Goal: Task Accomplishment & Management: Use online tool/utility

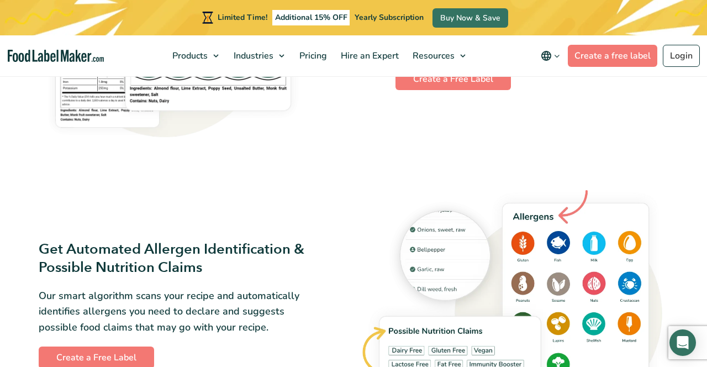
scroll to position [1148, 0]
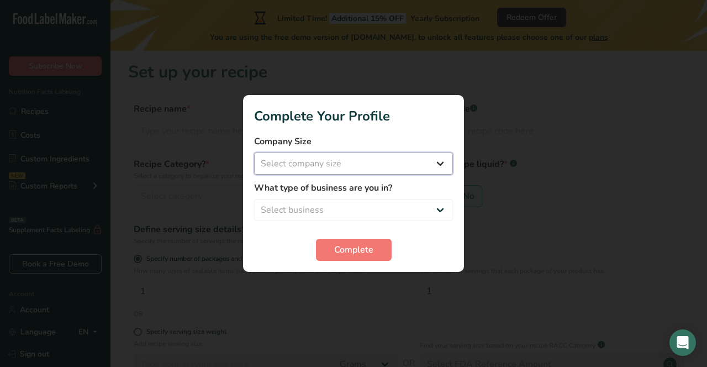
click at [407, 167] on select "Select company size Fewer than 10 Employees 10 to 50 Employees 51 to 500 Employ…" at bounding box center [353, 163] width 199 height 22
select select "2"
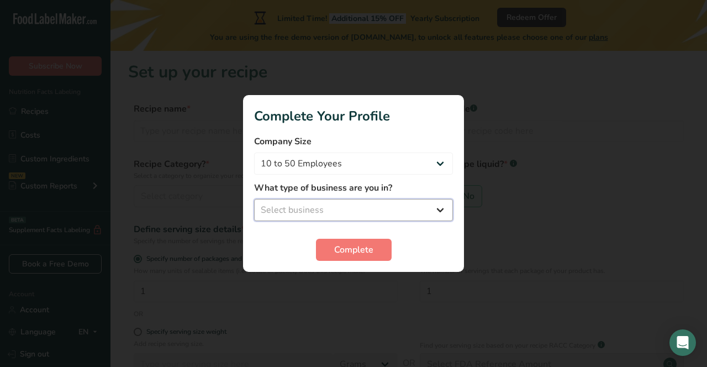
click at [364, 211] on select "Select business Packaged Food Manufacturer Restaurant & Cafe Bakery Meal Plans …" at bounding box center [353, 210] width 199 height 22
select select "2"
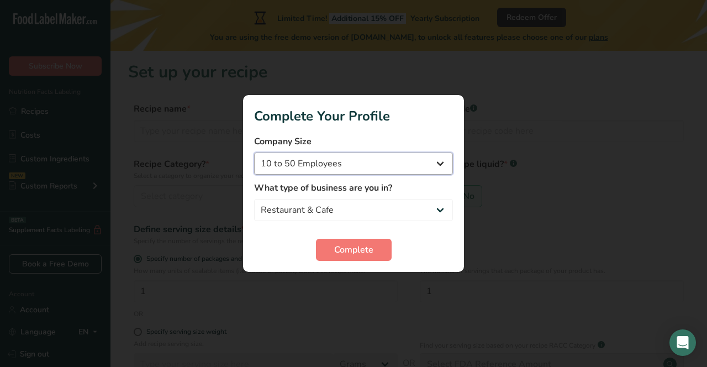
click at [413, 160] on select "Fewer than 10 Employees 10 to 50 Employees 51 to 500 Employees Over 500 Employe…" at bounding box center [353, 163] width 199 height 22
select select "1"
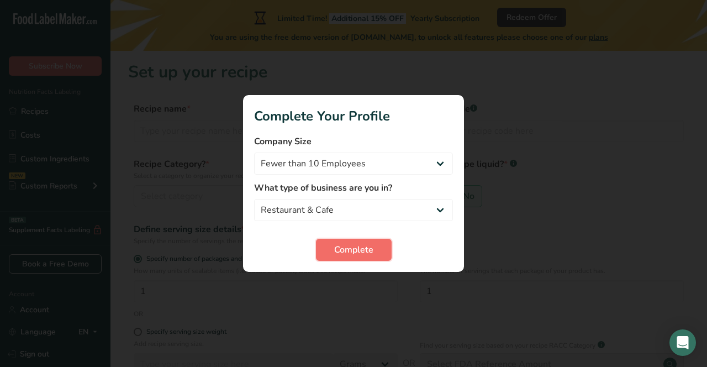
click at [355, 247] on span "Complete" at bounding box center [353, 249] width 39 height 13
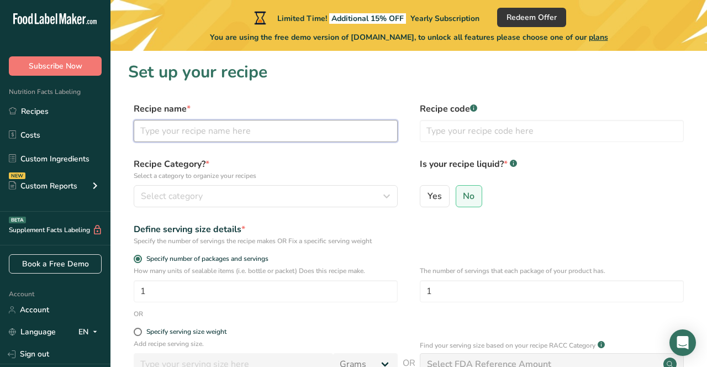
click at [195, 136] on input "text" at bounding box center [266, 131] width 264 height 22
type input "garlic Sauce"
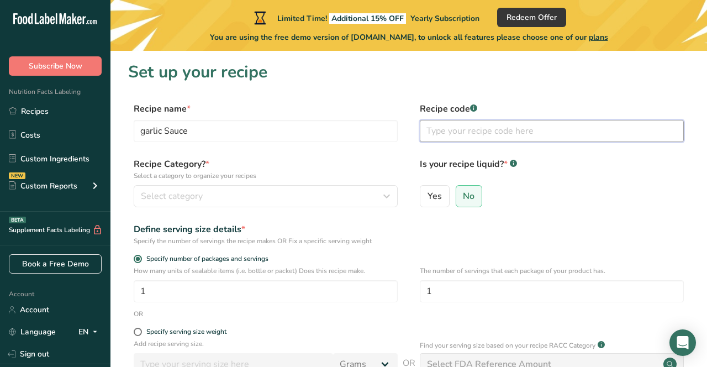
click at [445, 128] on input "text" at bounding box center [552, 131] width 264 height 22
type input "2"
type input "313"
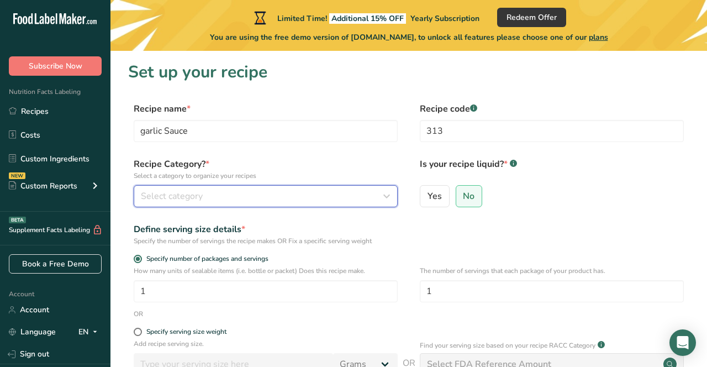
click at [288, 194] on div "Select category" at bounding box center [262, 195] width 243 height 13
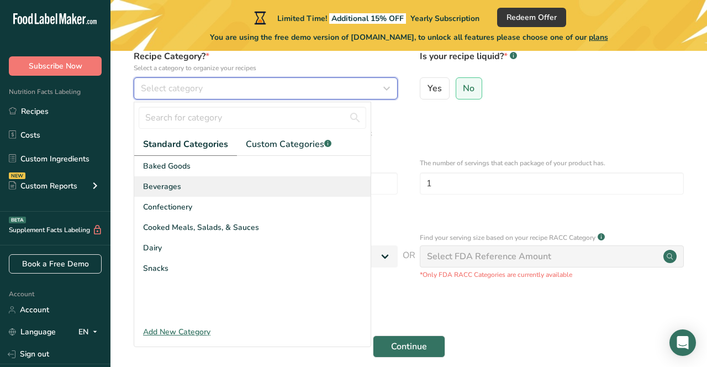
scroll to position [109, 0]
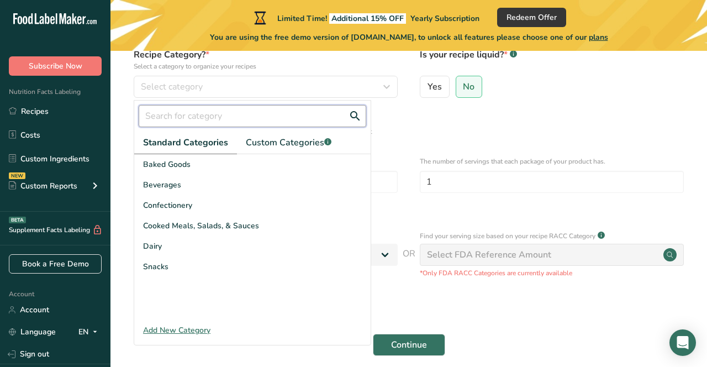
click at [196, 117] on input "text" at bounding box center [253, 116] width 228 height 22
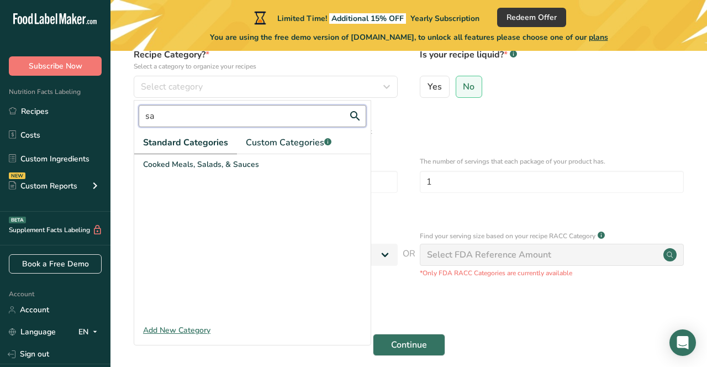
type input "s"
type input "d"
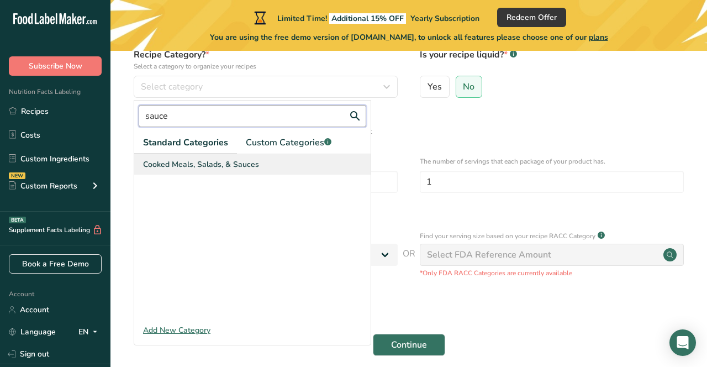
type input "sauce"
click at [160, 167] on span "Cooked Meals, Salads, & Sauces" at bounding box center [201, 164] width 116 height 12
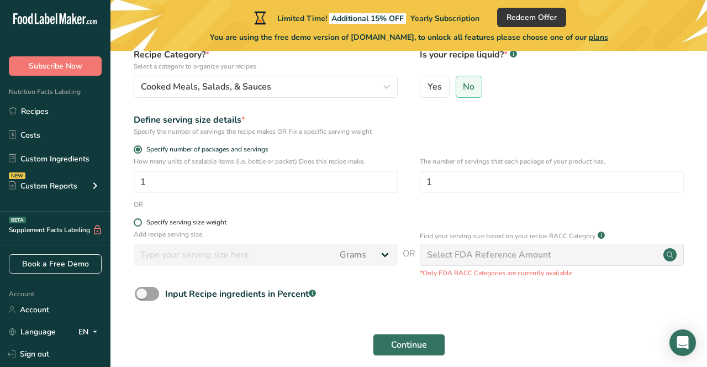
click at [178, 225] on div "Specify serving size weight" at bounding box center [186, 222] width 80 height 8
click at [141, 225] on input "Specify serving size weight" at bounding box center [137, 222] width 7 height 7
radio input "true"
radio input "false"
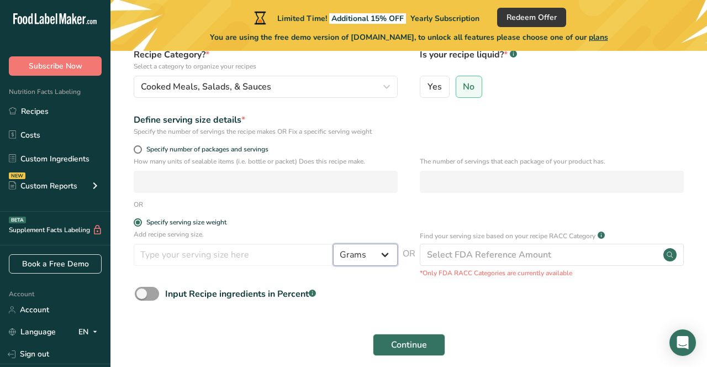
click at [386, 257] on select "Grams kg mg mcg lb oz l mL fl oz tbsp tsp cup qt gallon" at bounding box center [365, 255] width 65 height 22
select select "5"
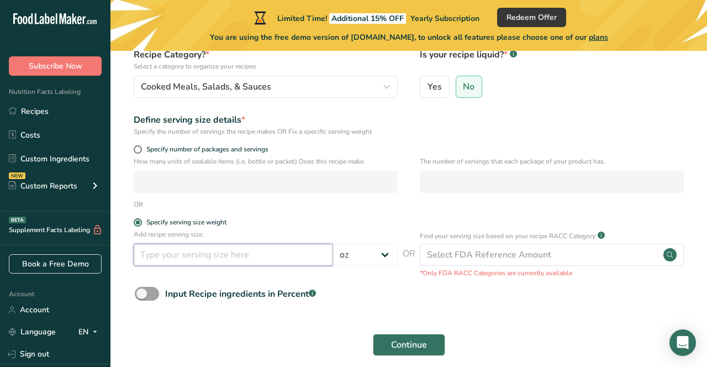
click at [266, 249] on input "number" at bounding box center [233, 255] width 199 height 22
type input "1"
type input "2"
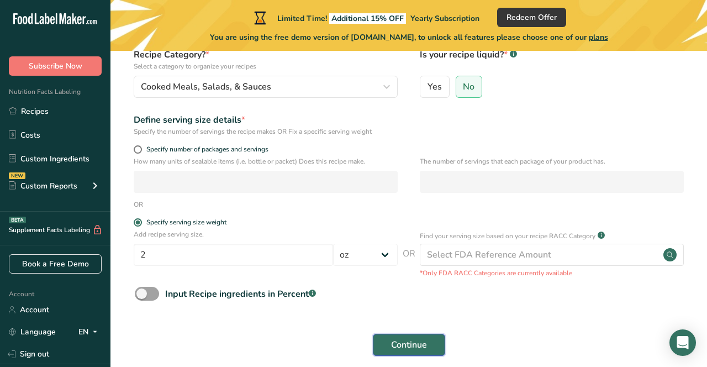
click at [420, 346] on span "Continue" at bounding box center [409, 344] width 36 height 13
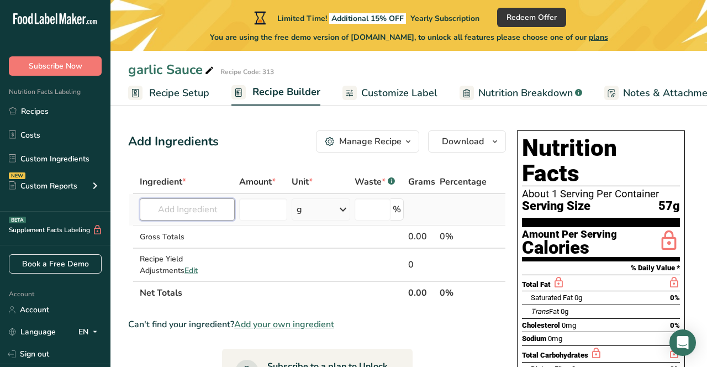
click at [203, 208] on input "text" at bounding box center [187, 209] width 95 height 22
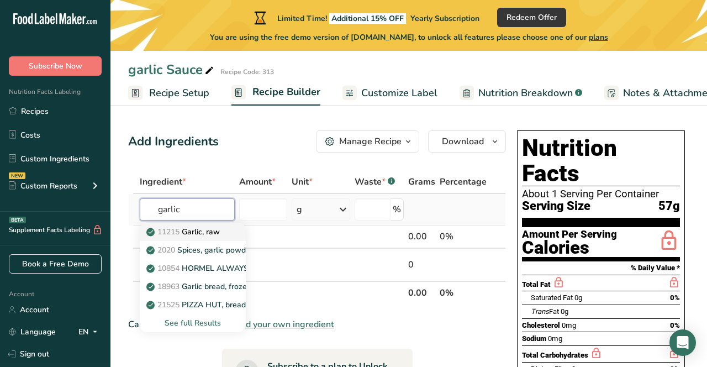
type input "garlic"
click at [188, 233] on p "11215 Garlic, raw" at bounding box center [184, 232] width 71 height 12
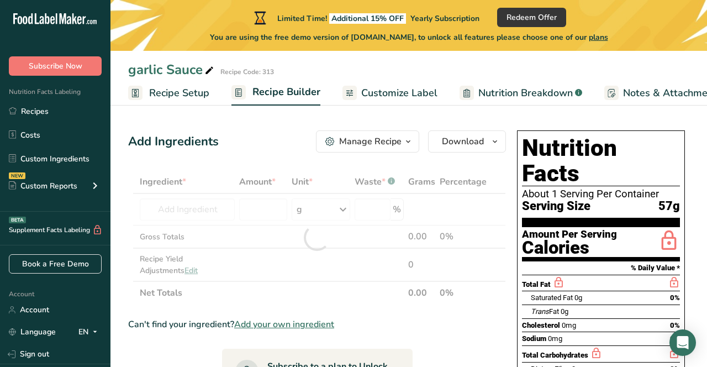
type input "Garlic, raw"
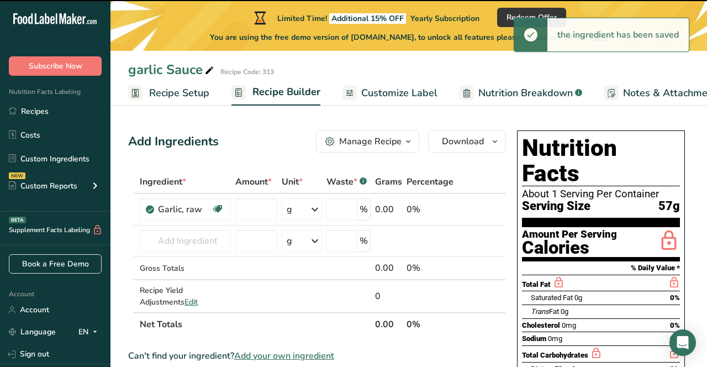
type input "0"
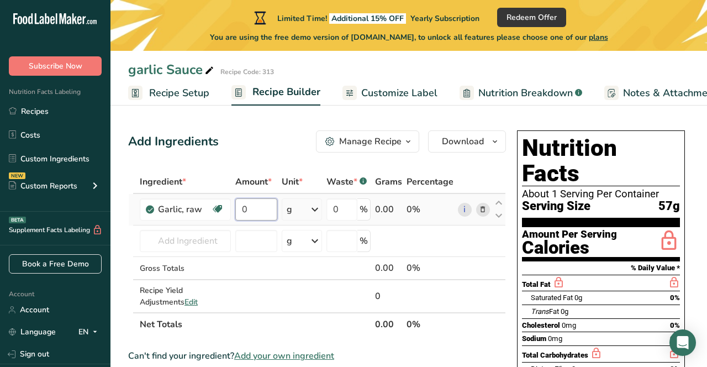
click at [260, 210] on input "0" at bounding box center [256, 209] width 42 height 22
click at [204, 243] on div "Ingredient * Amount * Unit * Waste * .a-a{fill:#347362;}.b-a{fill:#fff;} Grams …" at bounding box center [317, 253] width 378 height 166
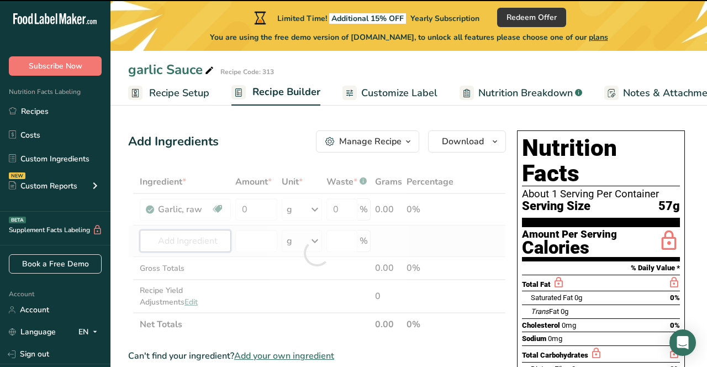
type input "o"
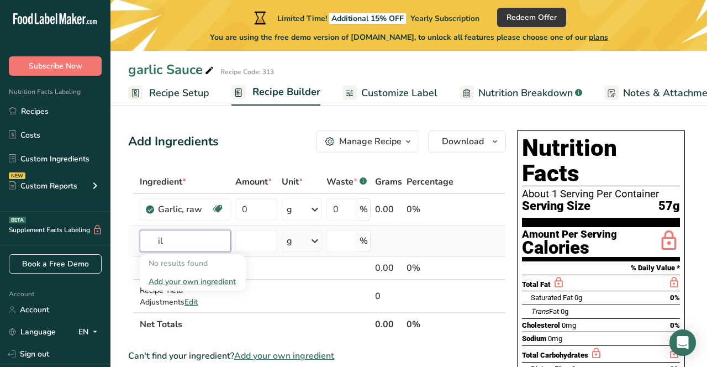
type input "i"
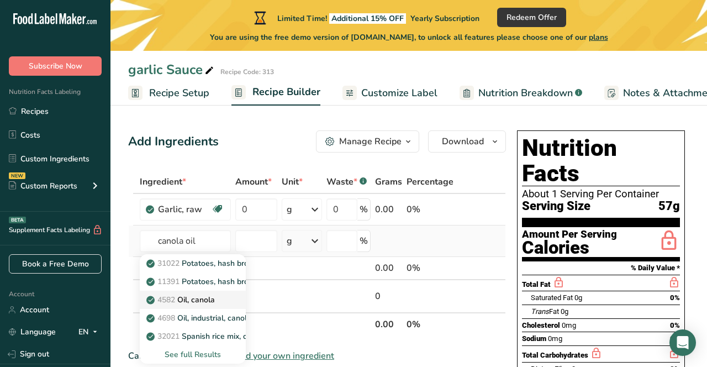
click at [201, 295] on p "4582 Oil, canola" at bounding box center [182, 300] width 66 height 12
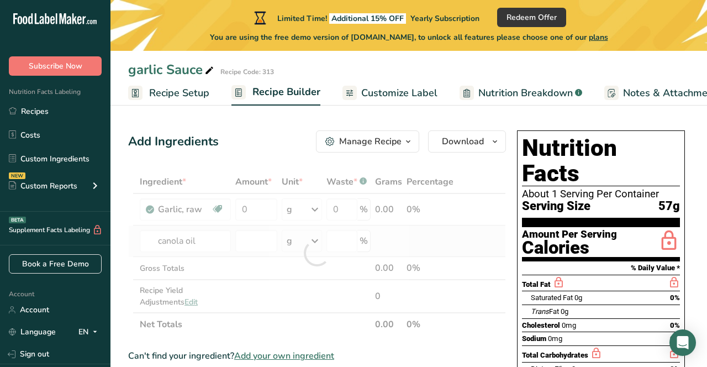
type input "Oil, canola"
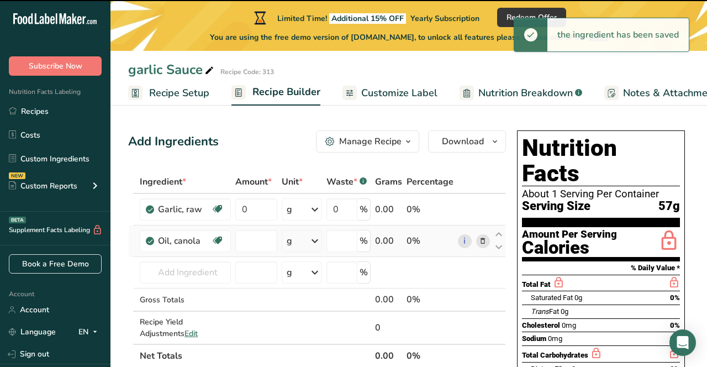
type input "0"
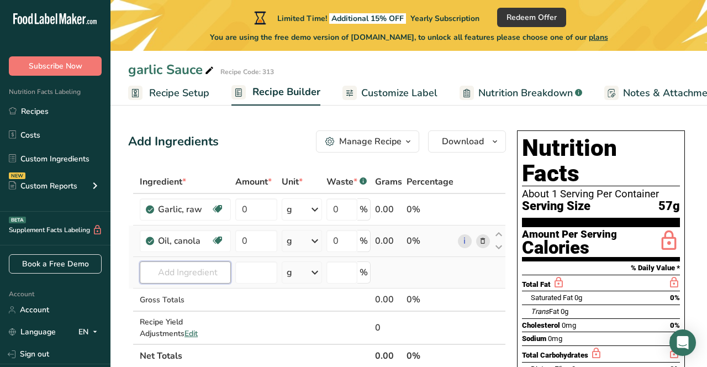
click at [190, 268] on input "text" at bounding box center [185, 272] width 91 height 22
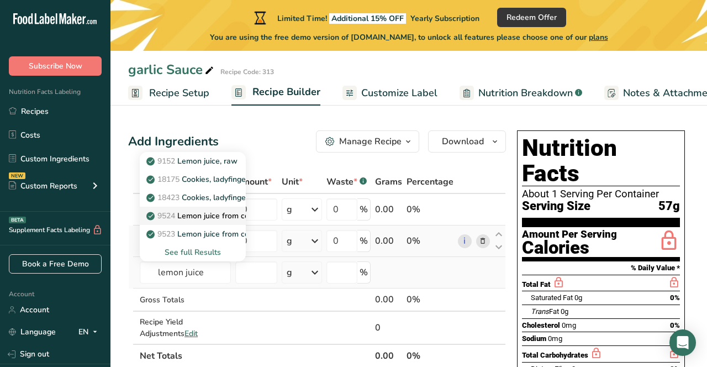
click at [195, 215] on p "9524 Lemon juice from concentrate, bottled, REAL LEMON" at bounding box center [257, 216] width 216 height 12
type input "Lemon juice from concentrate, bottled, REAL LEMON"
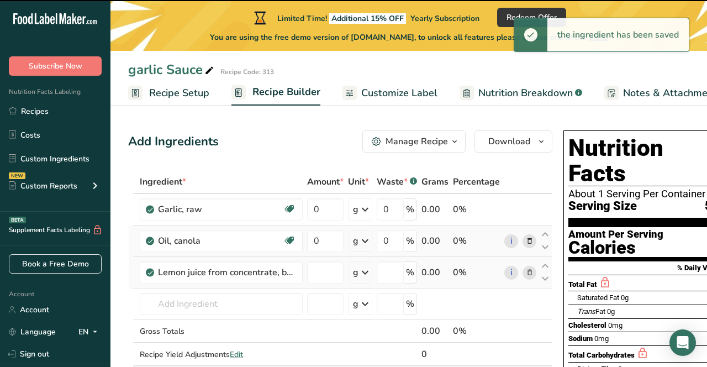
type input "0"
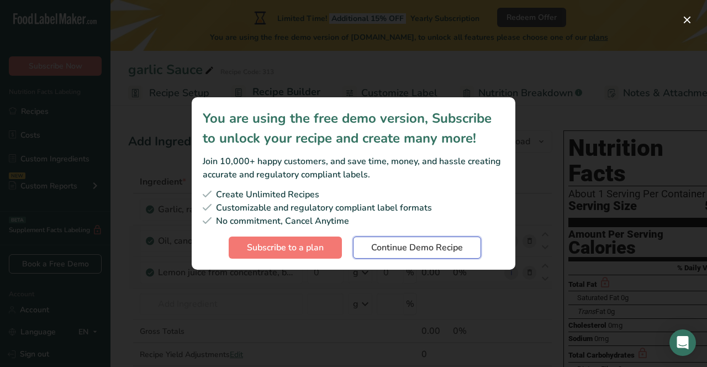
click at [406, 248] on span "Continue Demo Recipe" at bounding box center [417, 247] width 92 height 13
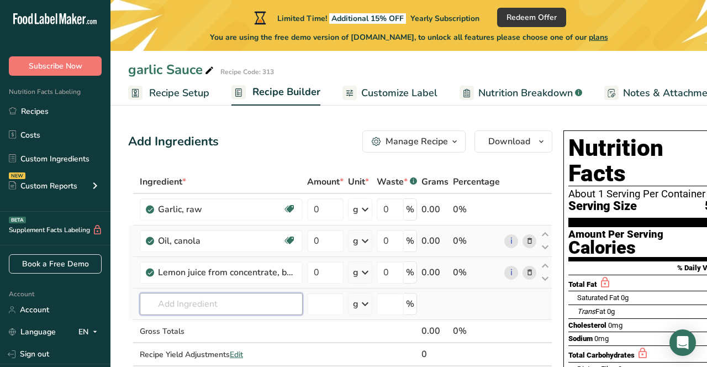
click at [244, 296] on input "text" at bounding box center [221, 304] width 163 height 22
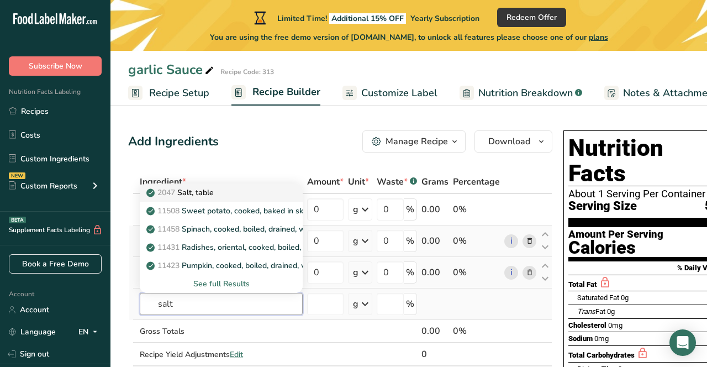
type input "salt"
click at [230, 198] on link "2047 Salt, table" at bounding box center [221, 192] width 163 height 18
type input "Salt, table"
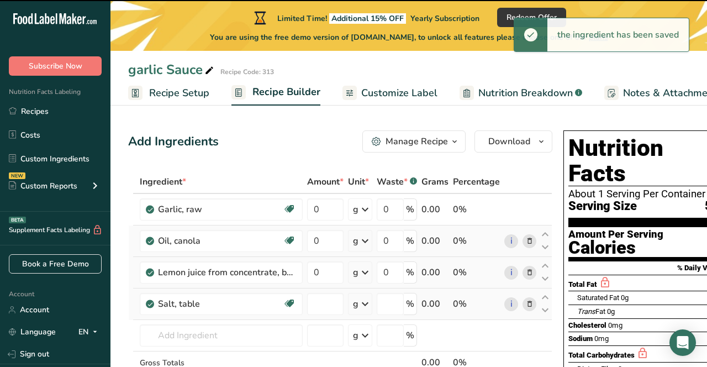
type input "0"
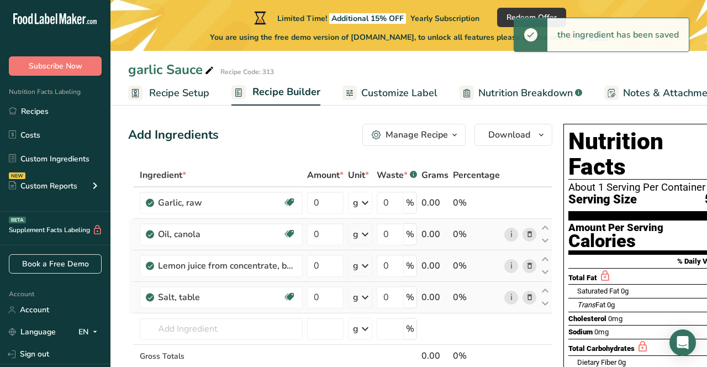
scroll to position [0, 28]
